Goal: Information Seeking & Learning: Understand process/instructions

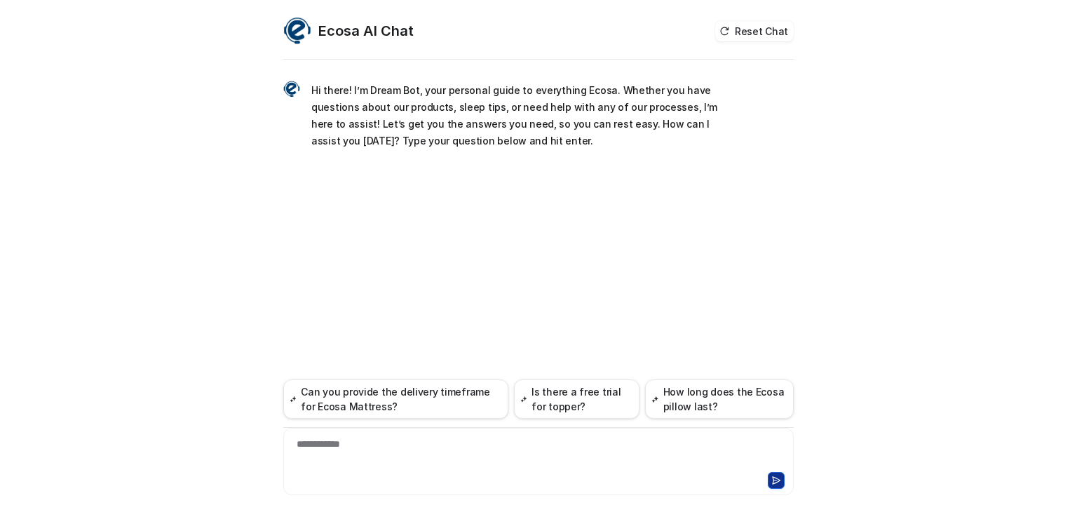
click at [391, 446] on div "**********" at bounding box center [538, 453] width 503 height 32
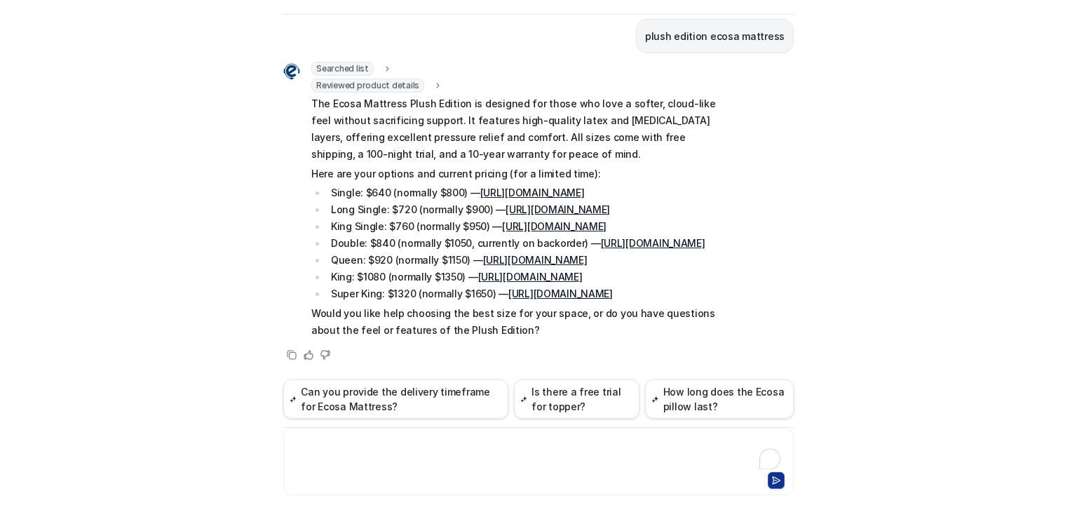
scroll to position [96, 0]
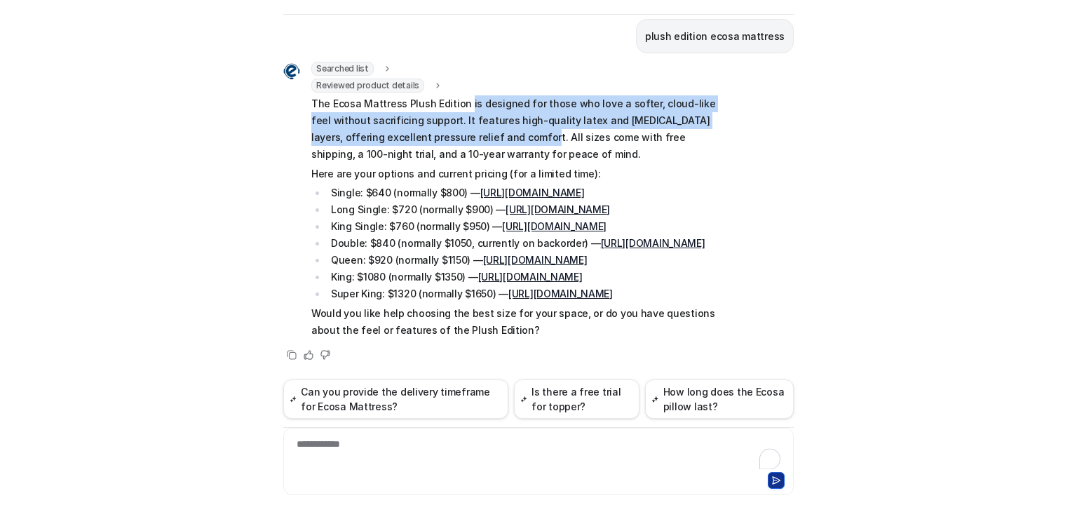
drag, startPoint x: 458, startPoint y: 103, endPoint x: 475, endPoint y: 135, distance: 36.7
click at [475, 135] on p "The Ecosa Mattress Plush Edition is designed for those who love a softer, cloud…" at bounding box center [516, 128] width 410 height 67
copy p "is designed for those who love a softer, cloud-like feel without sacrificing su…"
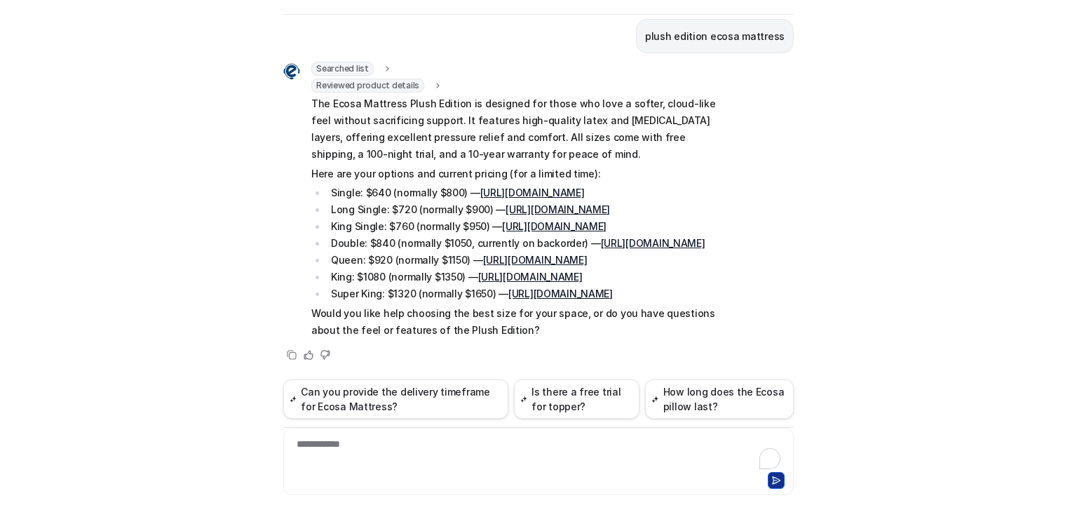
click at [365, 458] on div "**********" at bounding box center [538, 453] width 503 height 32
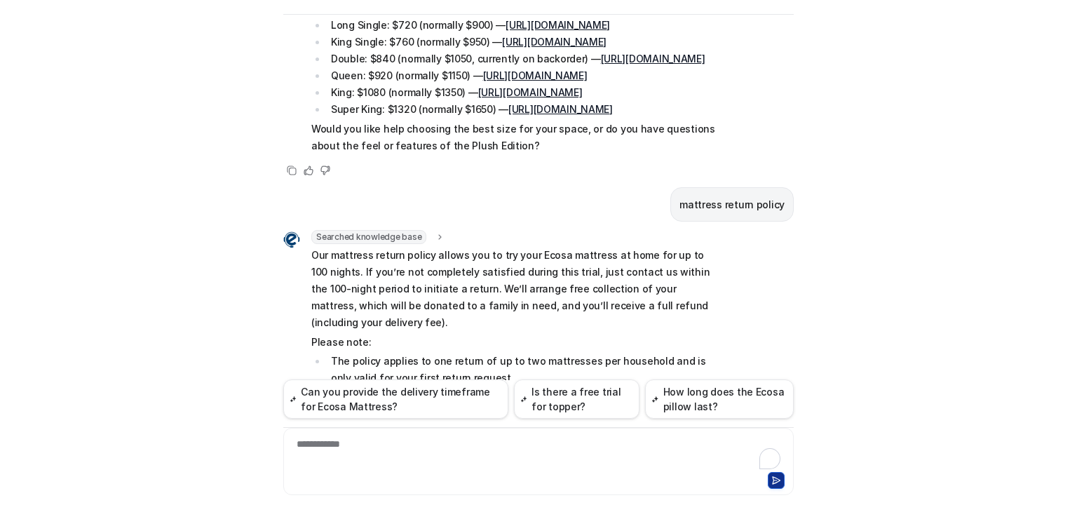
scroll to position [532, 0]
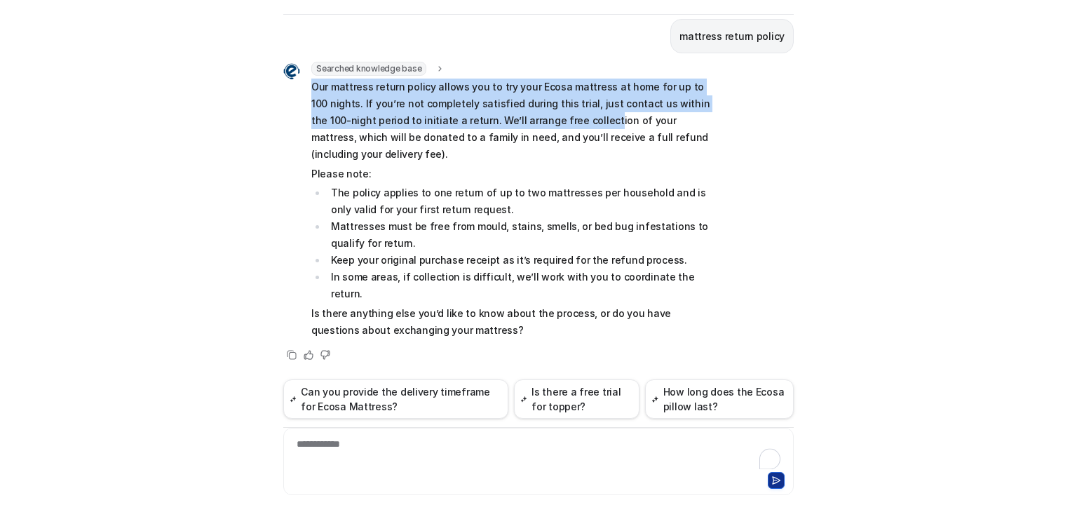
drag, startPoint x: 302, startPoint y: 119, endPoint x: 499, endPoint y: 152, distance: 200.5
click at [535, 149] on div "Searched knowledge base search_queries : [ "mattress return policy" ] Our mattr…" at bounding box center [502, 201] width 438 height 279
click at [485, 161] on p "Our mattress return policy allows you to try your Ecosa mattress at home for up…" at bounding box center [516, 121] width 410 height 84
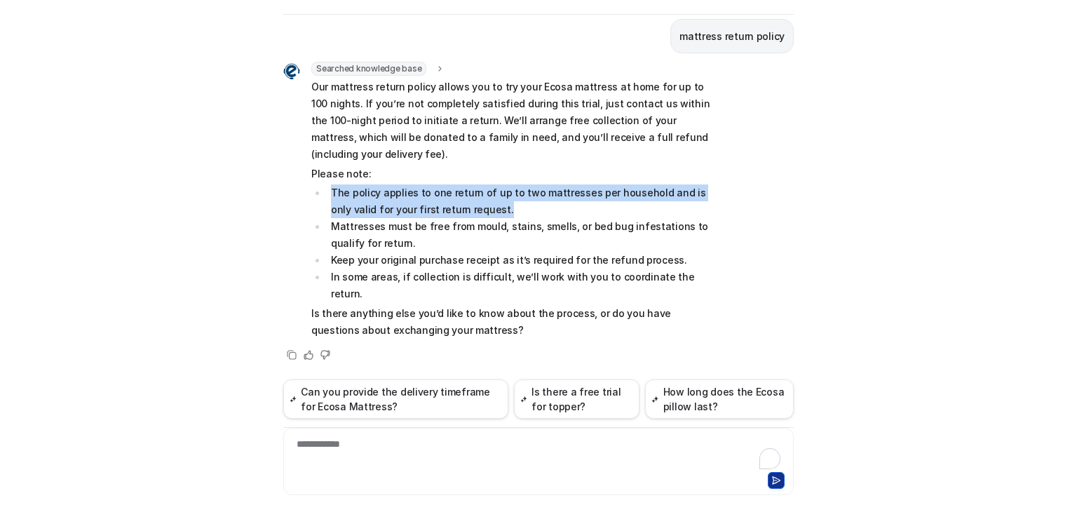
drag, startPoint x: 325, startPoint y: 208, endPoint x: 471, endPoint y: 228, distance: 147.9
click at [471, 218] on li "The policy applies to one return of up to two mattresses per household and is o…" at bounding box center [524, 201] width 395 height 34
copy li "The policy applies to one return of up to two mattresses per household and is o…"
